Goal: Transaction & Acquisition: Purchase product/service

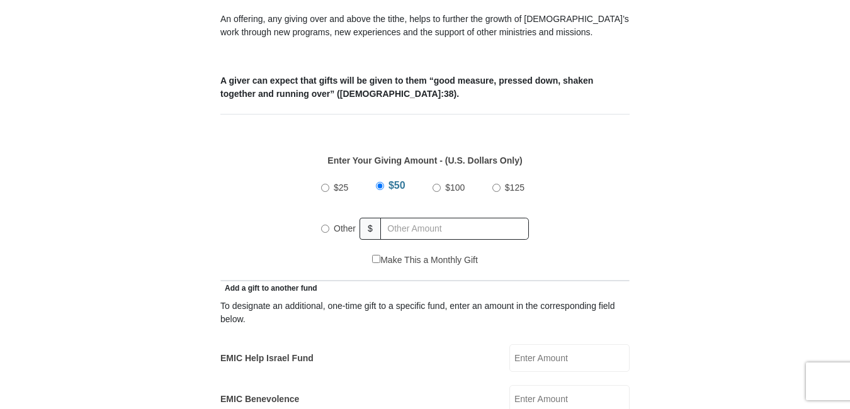
scroll to position [504, 0]
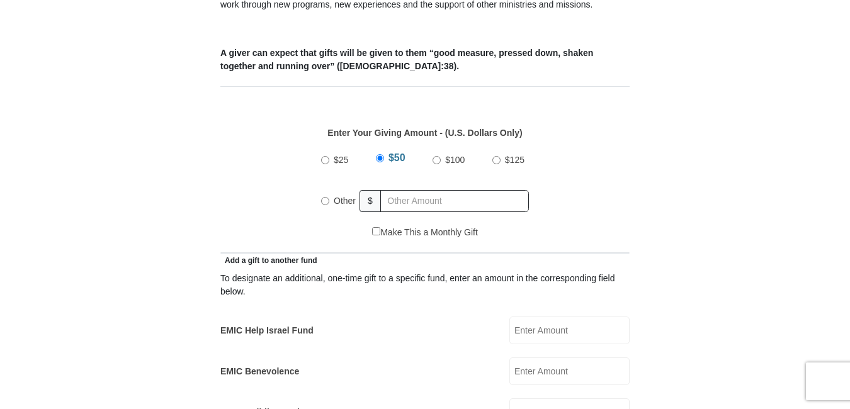
click at [551, 317] on input "EMIC Help Israel Fund" at bounding box center [570, 331] width 120 height 28
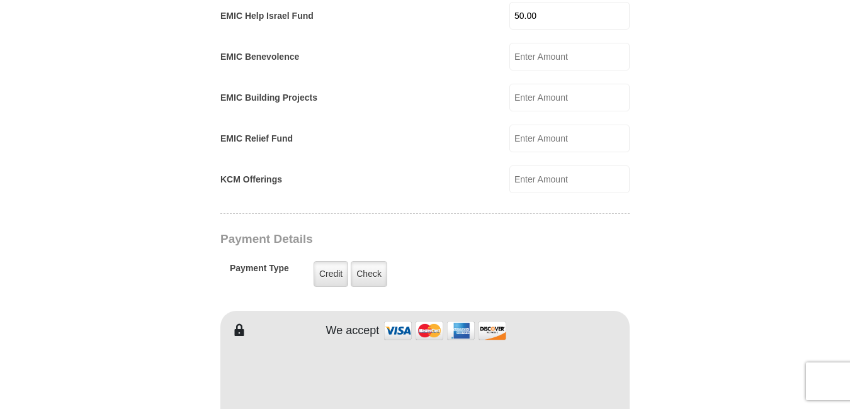
scroll to position [882, 0]
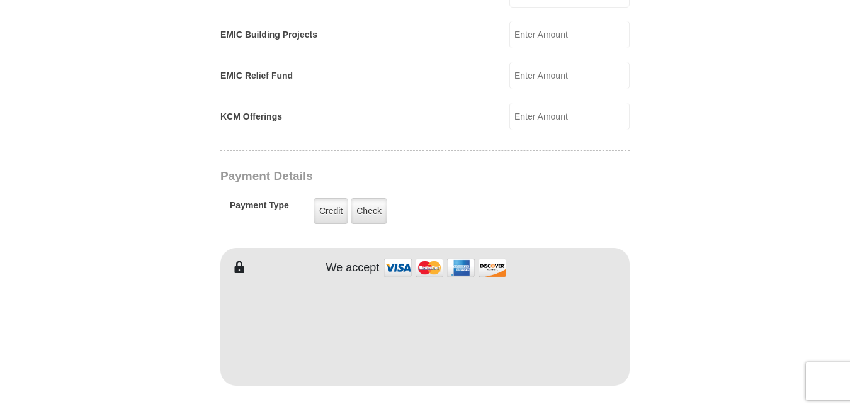
type input "50.00"
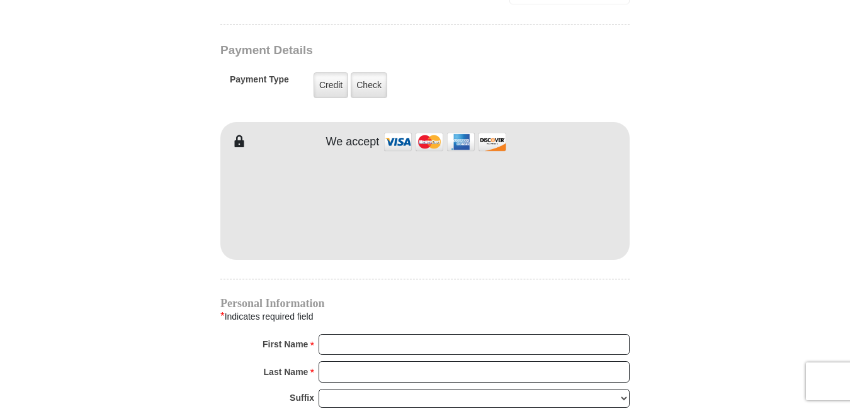
scroll to position [1071, 0]
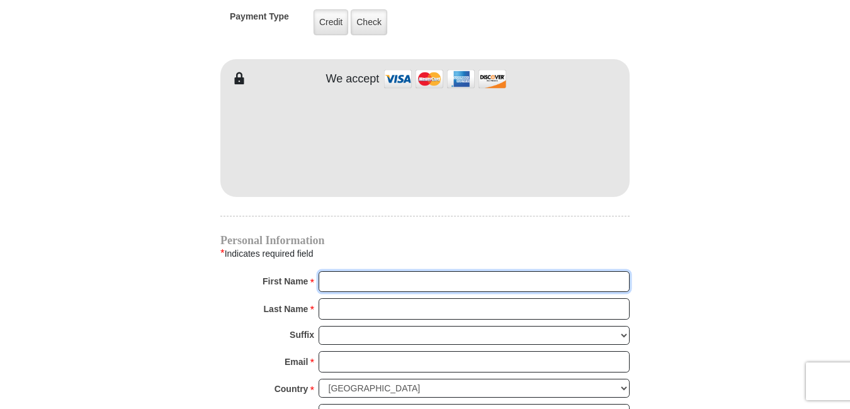
click at [349, 271] on input "First Name *" at bounding box center [474, 281] width 311 height 21
type input "[PERSON_NAME]"
click at [342, 299] on input "Last Name *" at bounding box center [474, 309] width 311 height 21
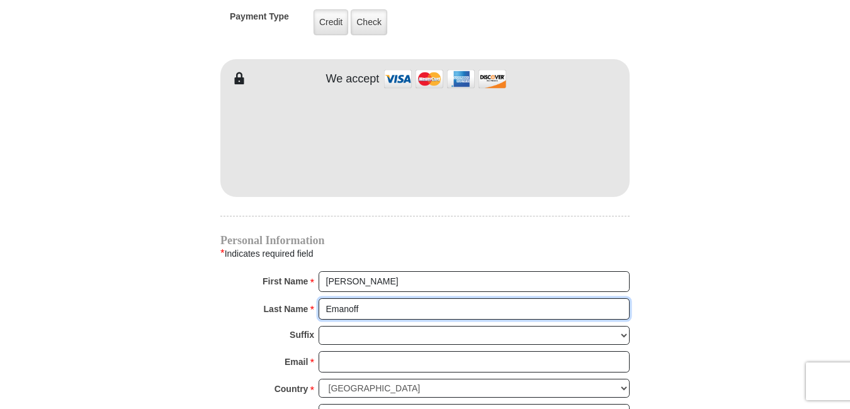
type input "Emanoff"
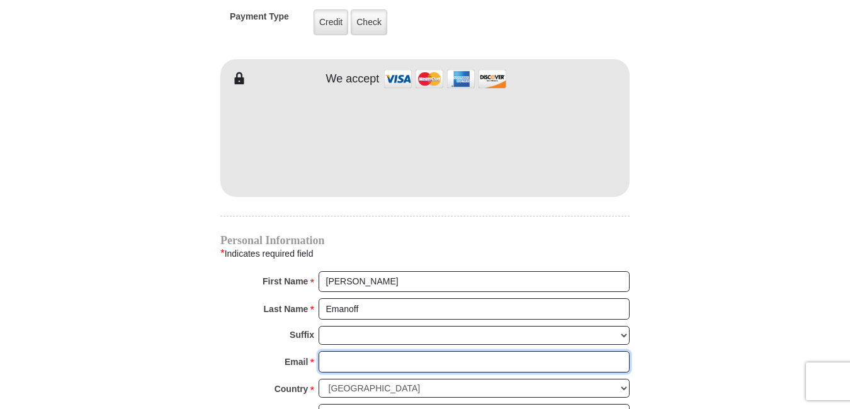
click at [353, 351] on input "Email *" at bounding box center [474, 361] width 311 height 21
type input "[EMAIL_ADDRESS][DOMAIN_NAME]"
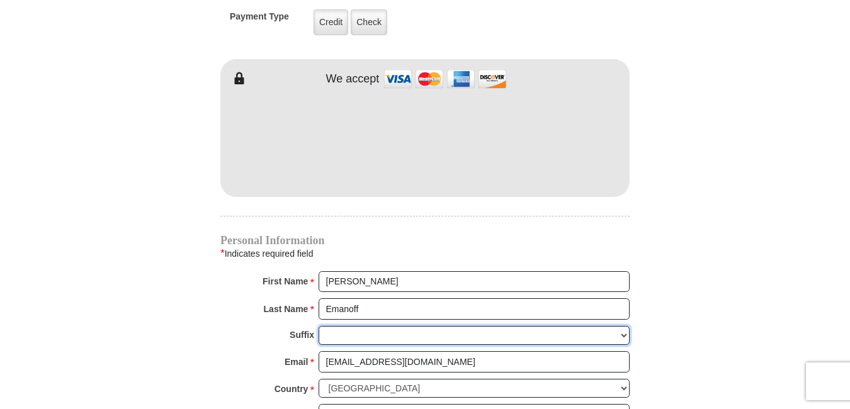
type input "[STREET_ADDRESS]"
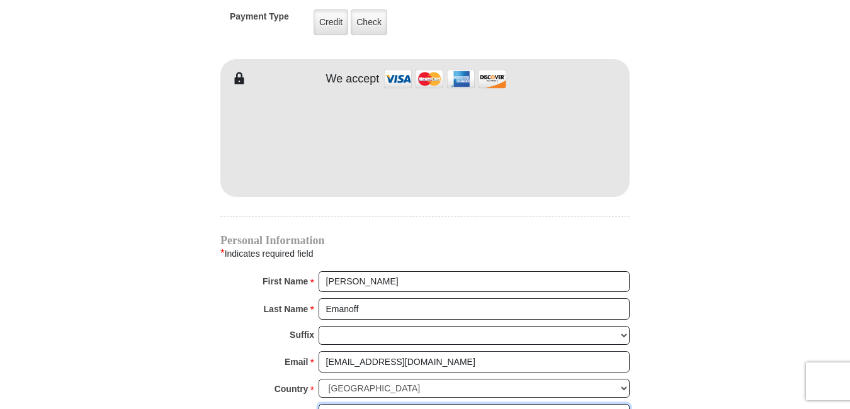
type input "[STREET_ADDRESS]"
type input "OH"
type input "C"
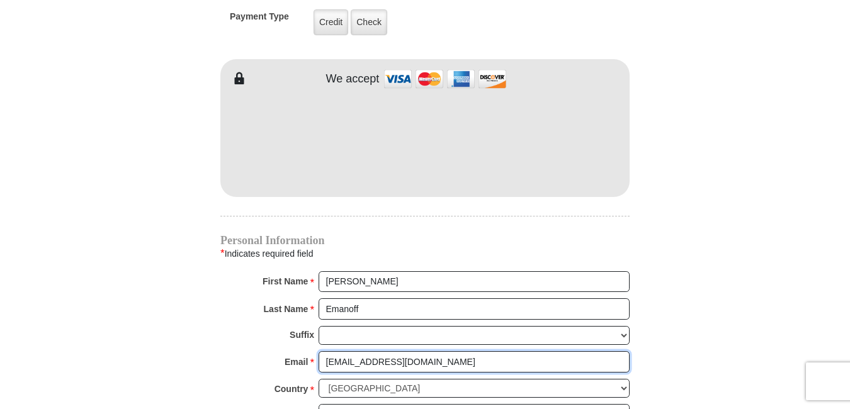
radio input "true"
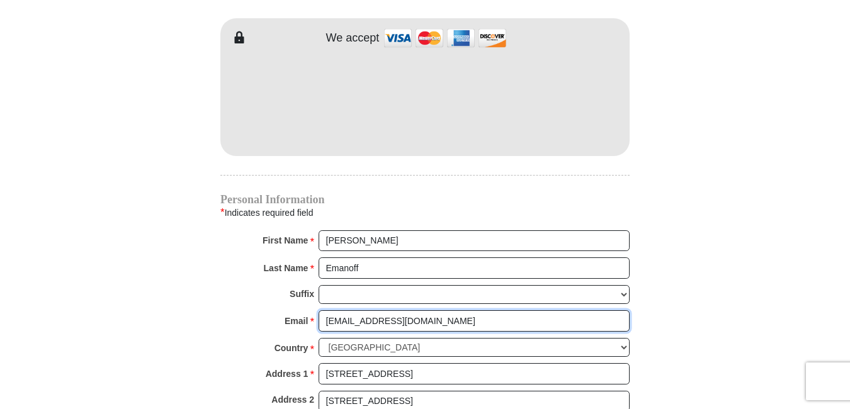
scroll to position [1134, 0]
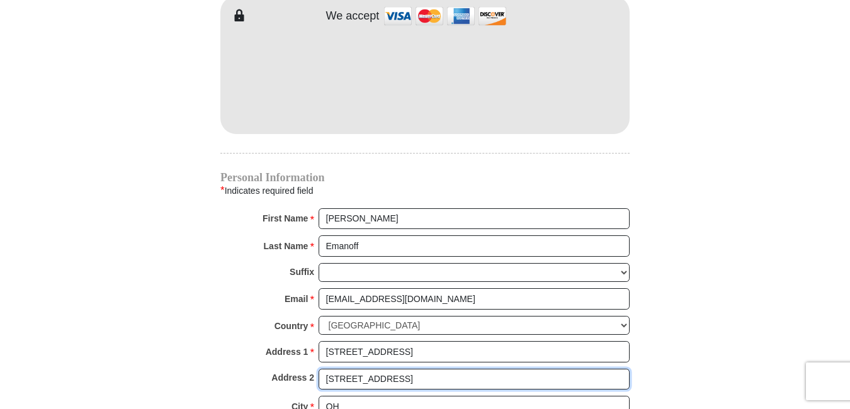
drag, startPoint x: 408, startPoint y: 366, endPoint x: 292, endPoint y: 365, distance: 115.3
click at [292, 369] on div "Address 2 [STREET_ADDRESS]" at bounding box center [424, 383] width 409 height 28
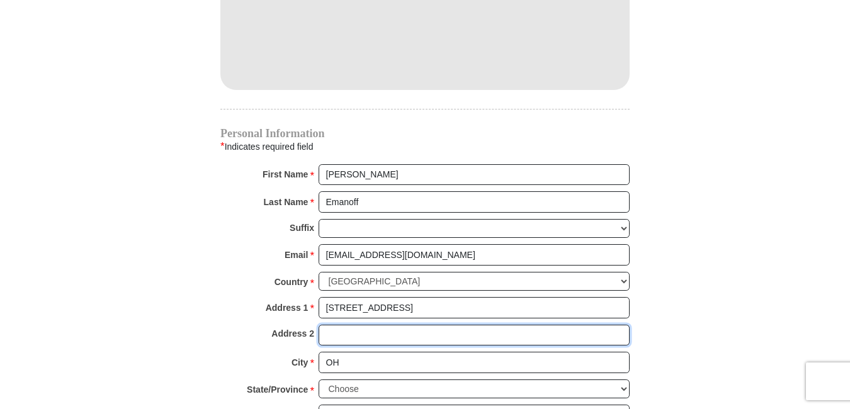
scroll to position [1197, 0]
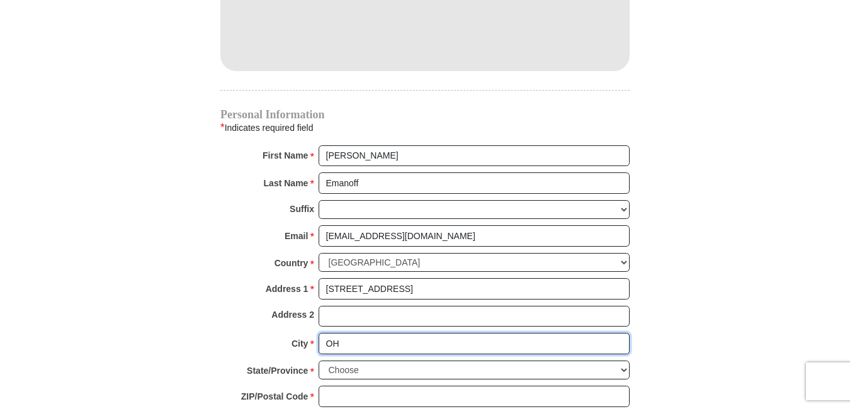
drag, startPoint x: 363, startPoint y: 332, endPoint x: 304, endPoint y: 330, distance: 59.9
click at [304, 333] on div "City * [GEOGRAPHIC_DATA] Please enter City" at bounding box center [424, 347] width 409 height 28
type input "Gahanna"
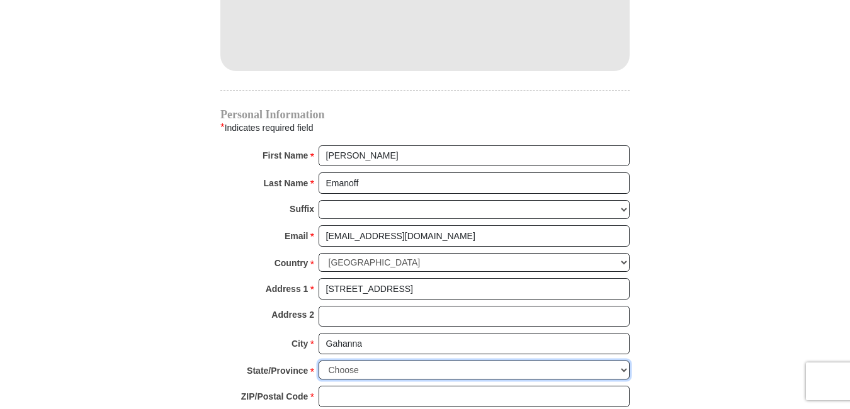
drag, startPoint x: 377, startPoint y: 352, endPoint x: 328, endPoint y: 356, distance: 49.3
click at [328, 361] on select "Choose [US_STATE] [US_STATE] [US_STATE] [US_STATE] [US_STATE] Armed Forces Amer…" at bounding box center [474, 371] width 311 height 20
select select "OH"
click at [319, 361] on select "Choose [US_STATE] [US_STATE] [US_STATE] [US_STATE] [US_STATE] Armed Forces Amer…" at bounding box center [474, 371] width 311 height 20
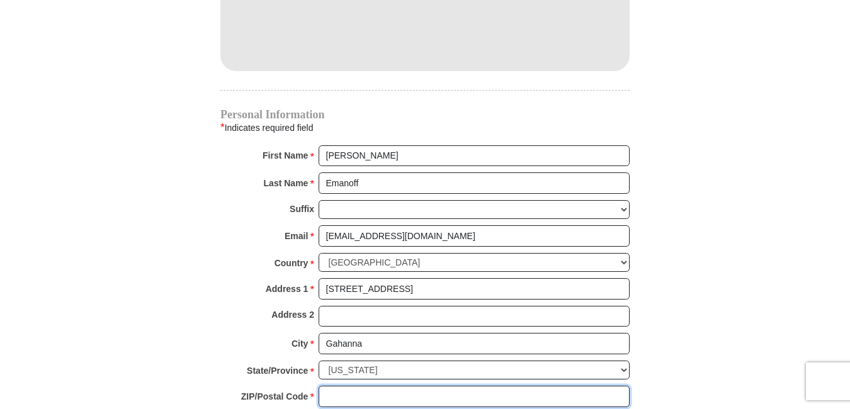
click at [362, 386] on input "ZIP/Postal Code *" at bounding box center [474, 396] width 311 height 21
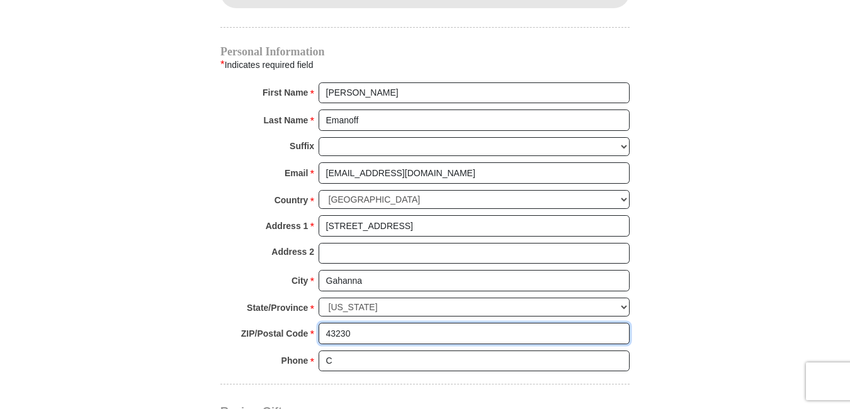
type input "43230"
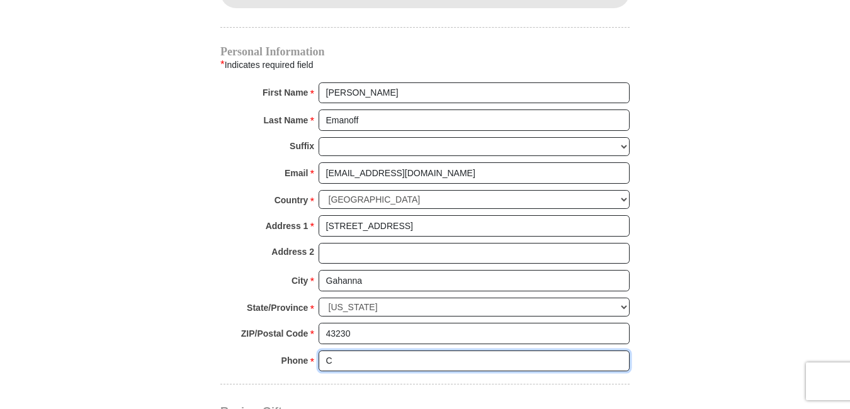
drag, startPoint x: 348, startPoint y: 354, endPoint x: 290, endPoint y: 356, distance: 58.0
click at [290, 356] on div "Phone * * C Please enter Phone Number Please enter Phone" at bounding box center [424, 365] width 409 height 28
type input "6142666839"
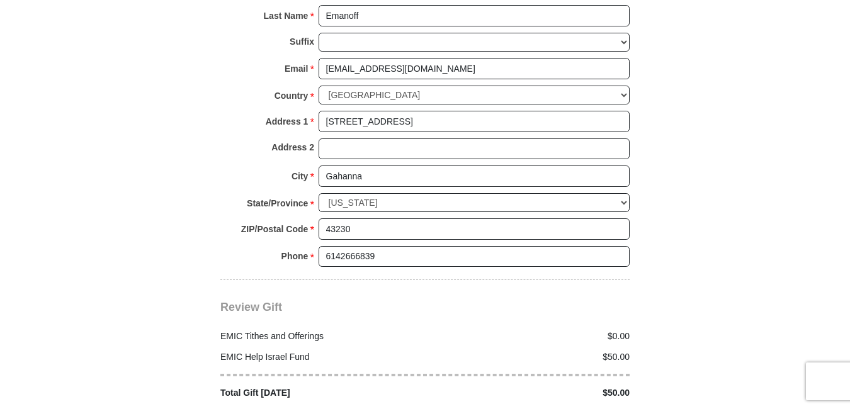
scroll to position [1386, 0]
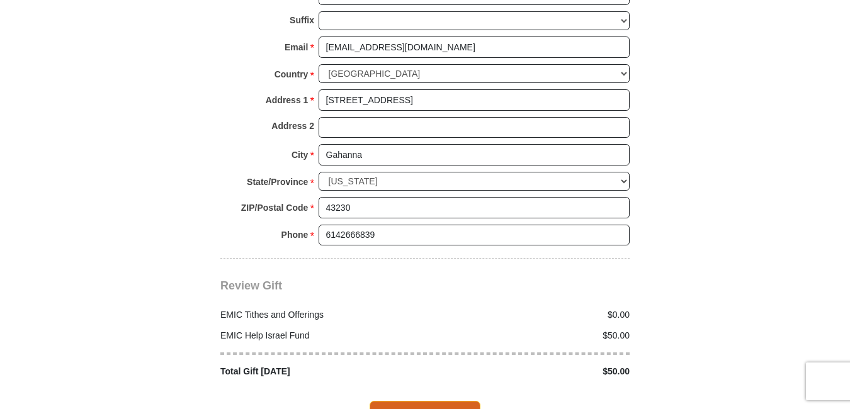
click at [450, 401] on span "Complete Your Gift" at bounding box center [425, 414] width 111 height 26
